Goal: Find contact information: Find contact information

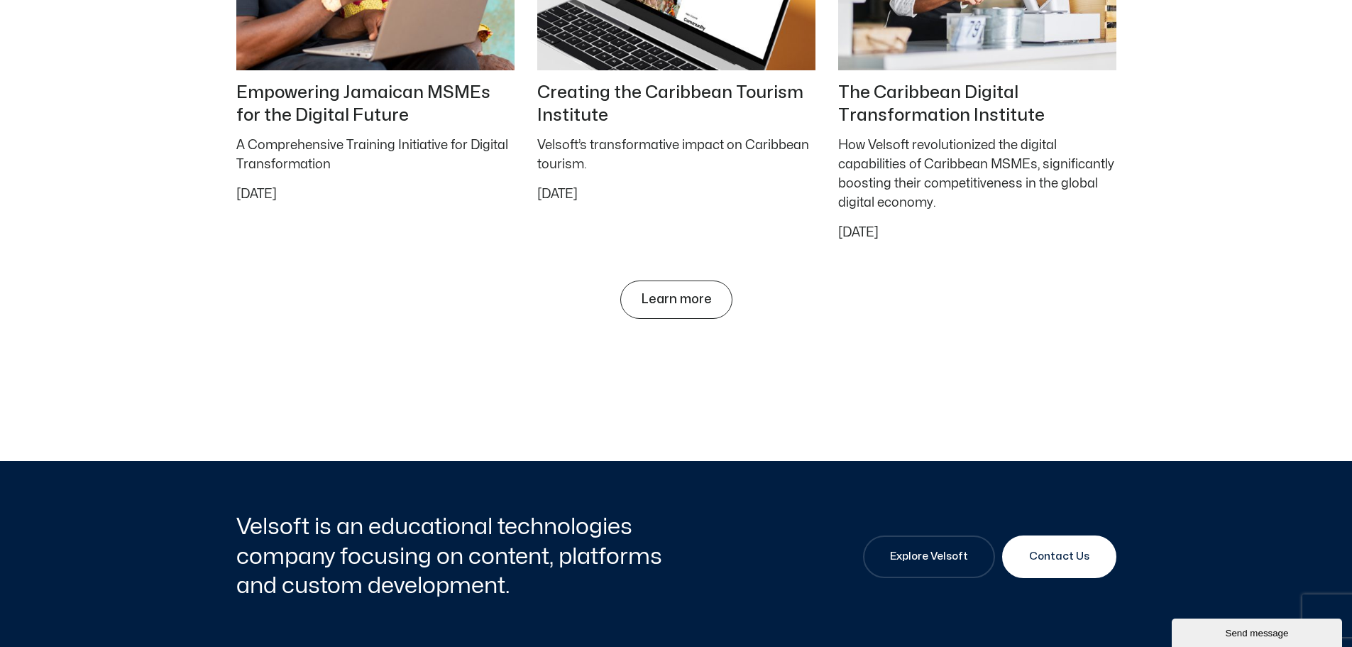
scroll to position [6329, 0]
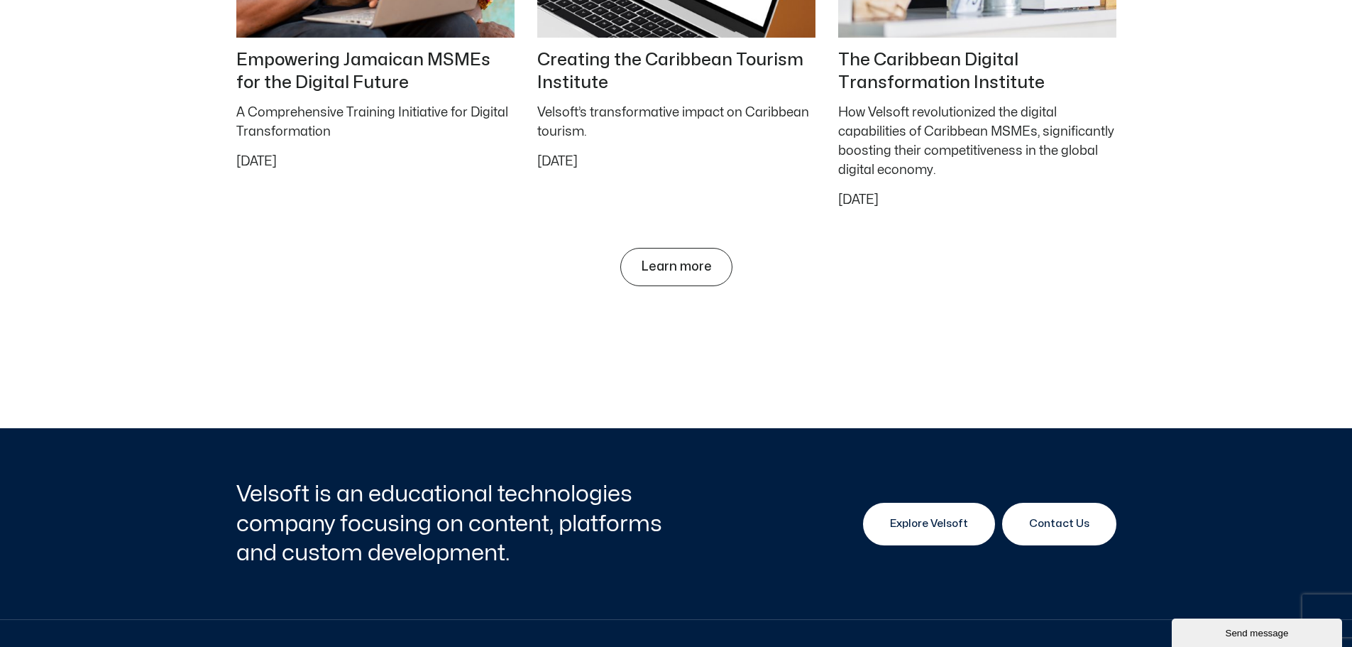
click at [924, 518] on link "Explore Velsoft" at bounding box center [929, 524] width 132 height 43
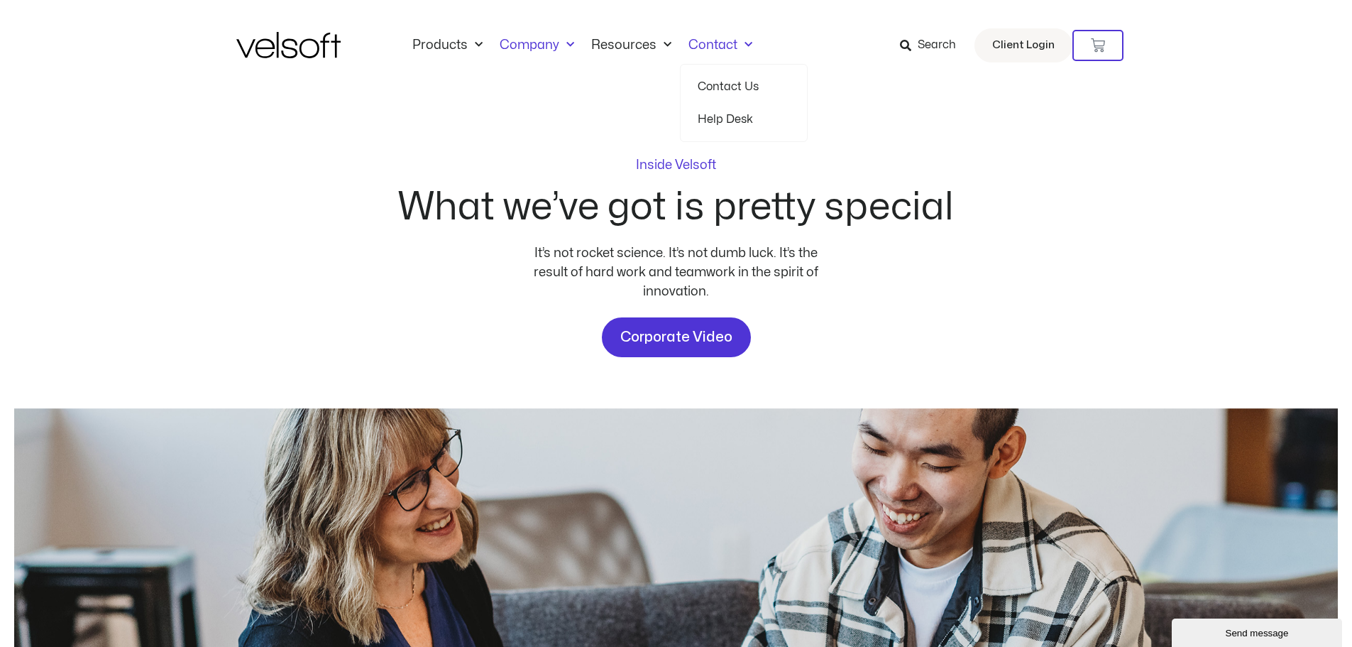
click at [712, 48] on link "Contact" at bounding box center [720, 46] width 81 height 16
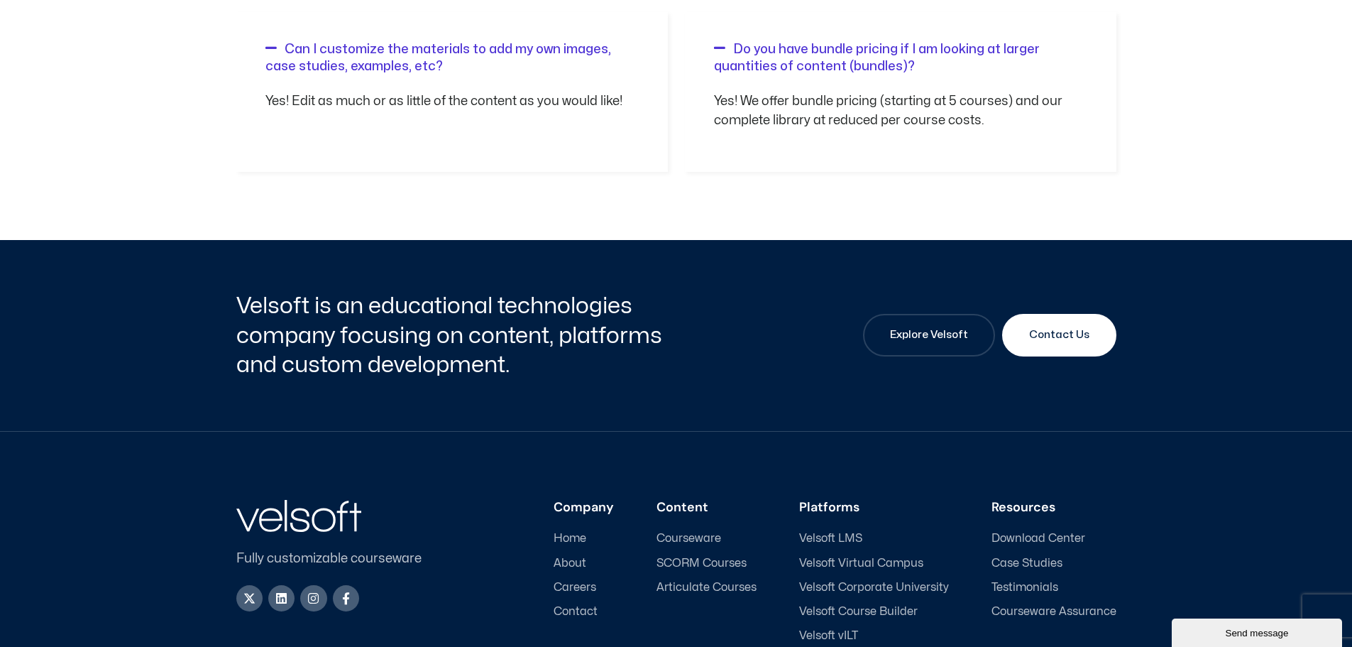
scroll to position [2011, 0]
